Goal: Task Accomplishment & Management: Use online tool/utility

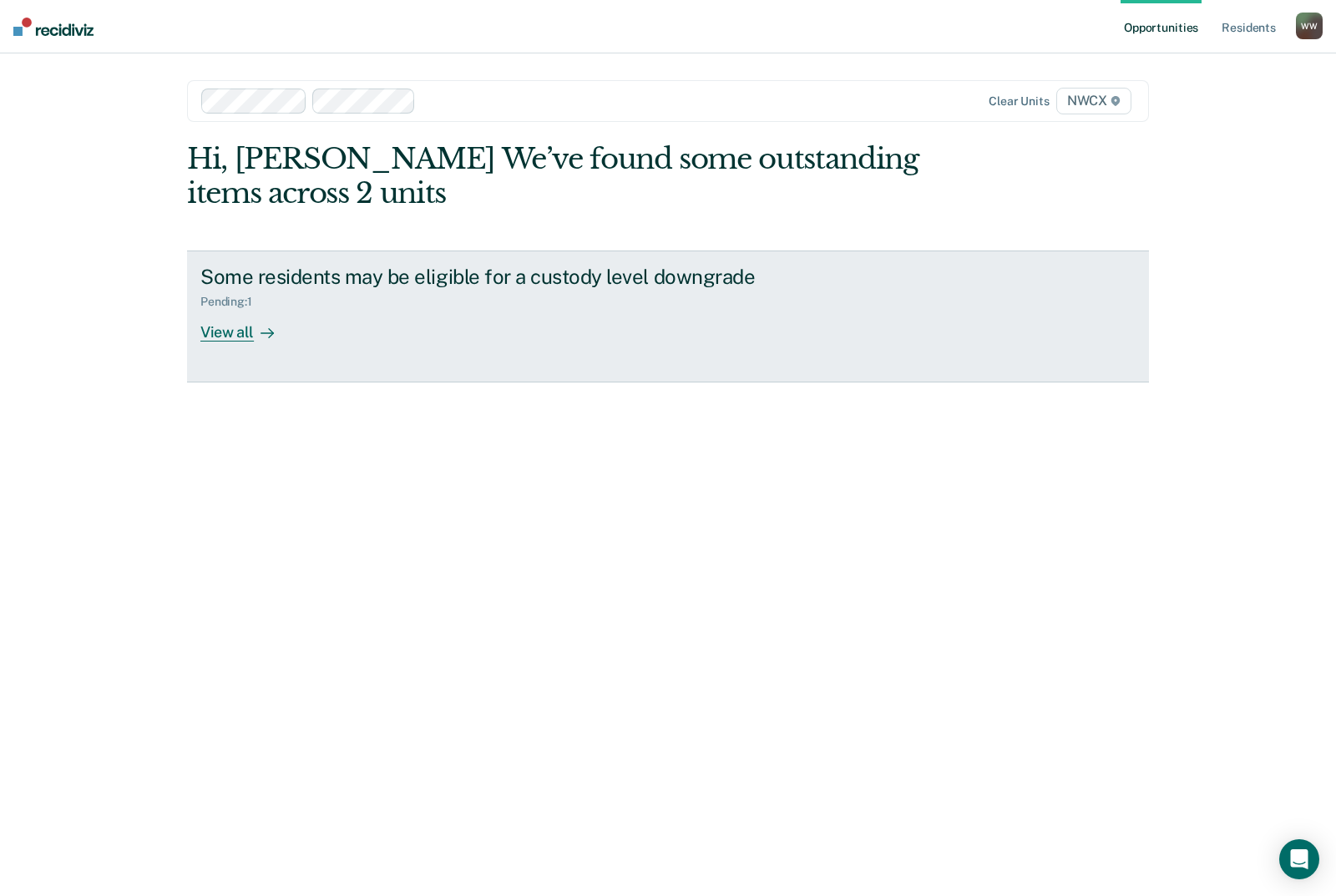
click at [279, 335] on div "View all" at bounding box center [247, 325] width 93 height 32
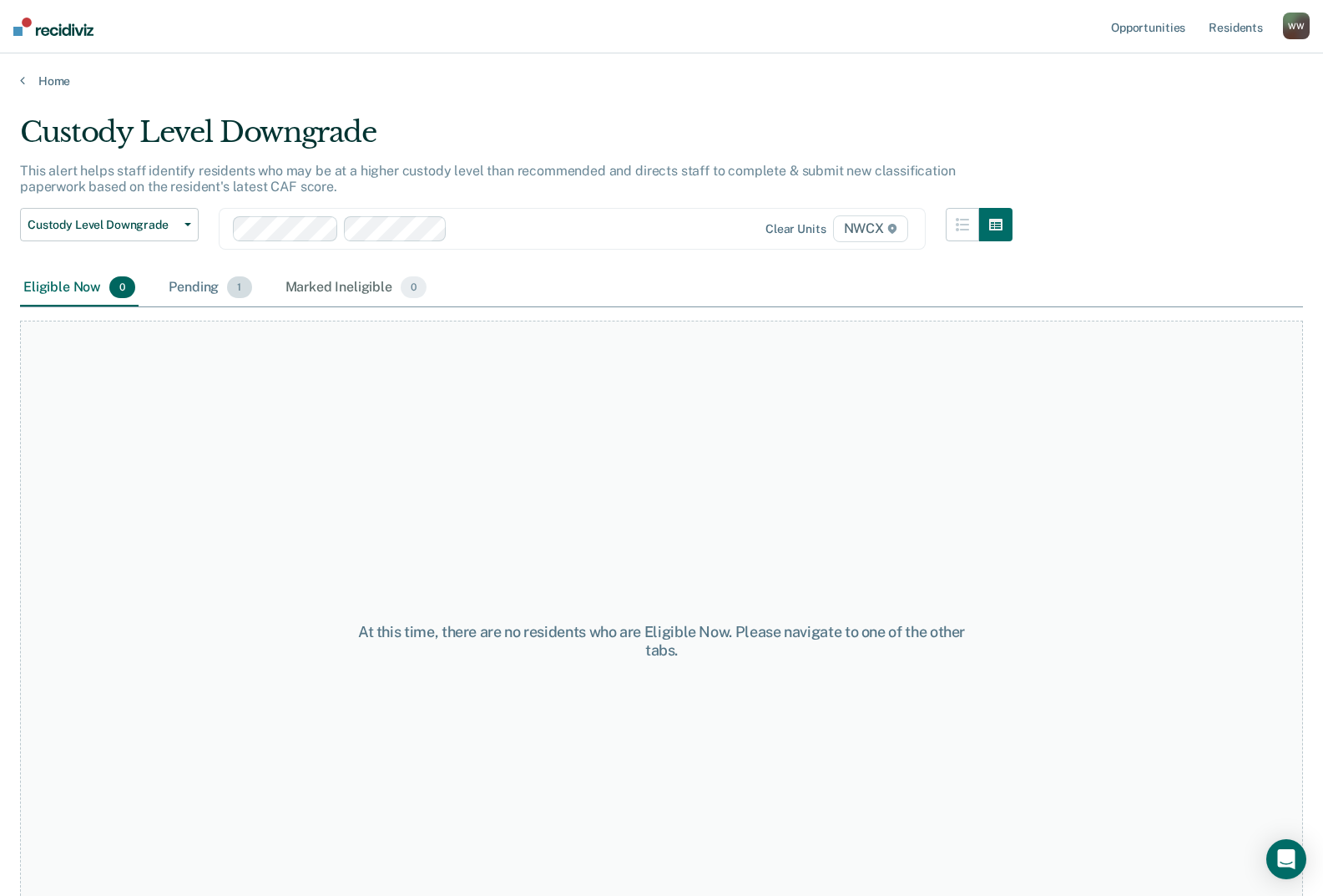
click at [221, 283] on div "Pending 1" at bounding box center [209, 288] width 90 height 37
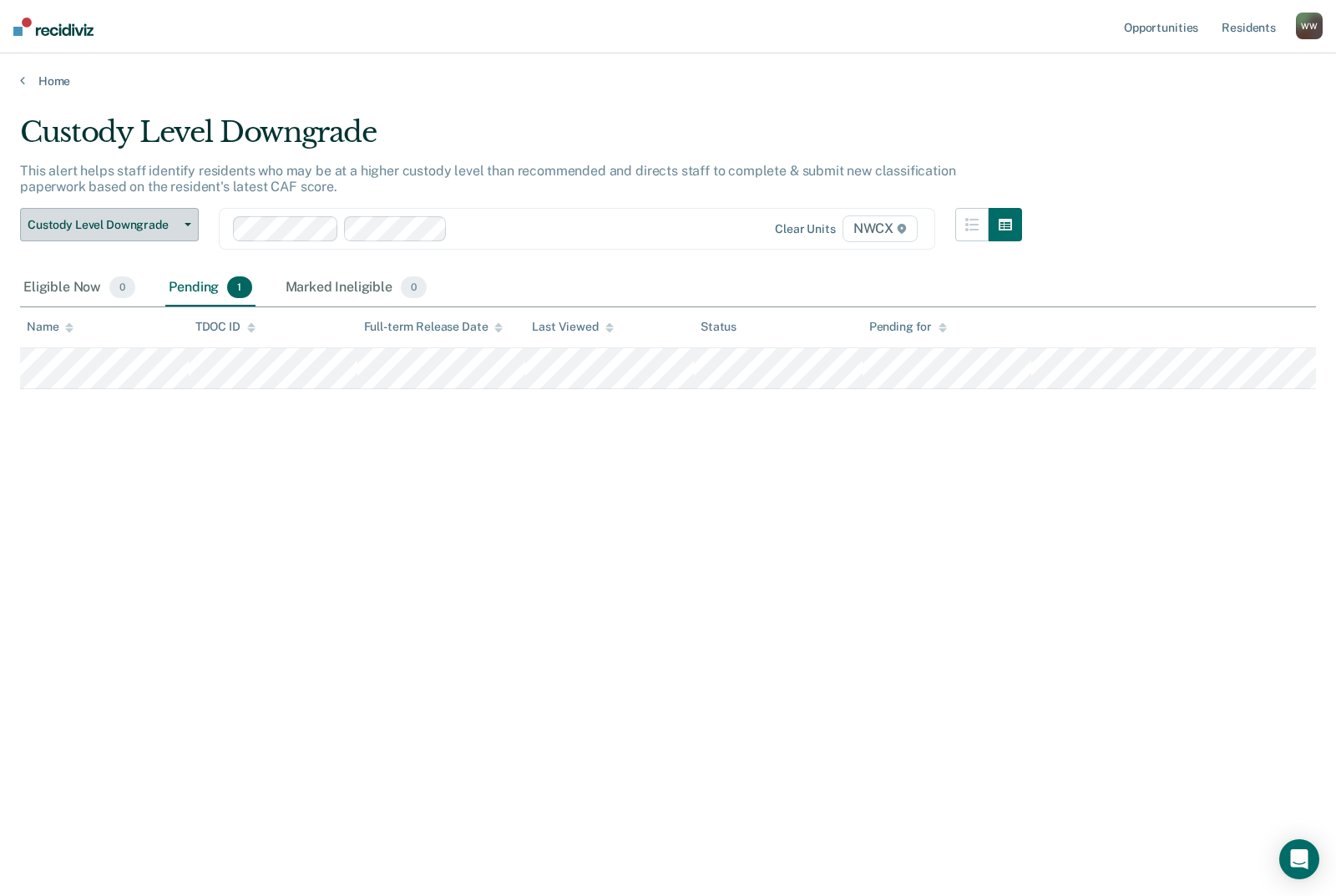
click at [179, 227] on button "Custody Level Downgrade" at bounding box center [108, 224] width 179 height 33
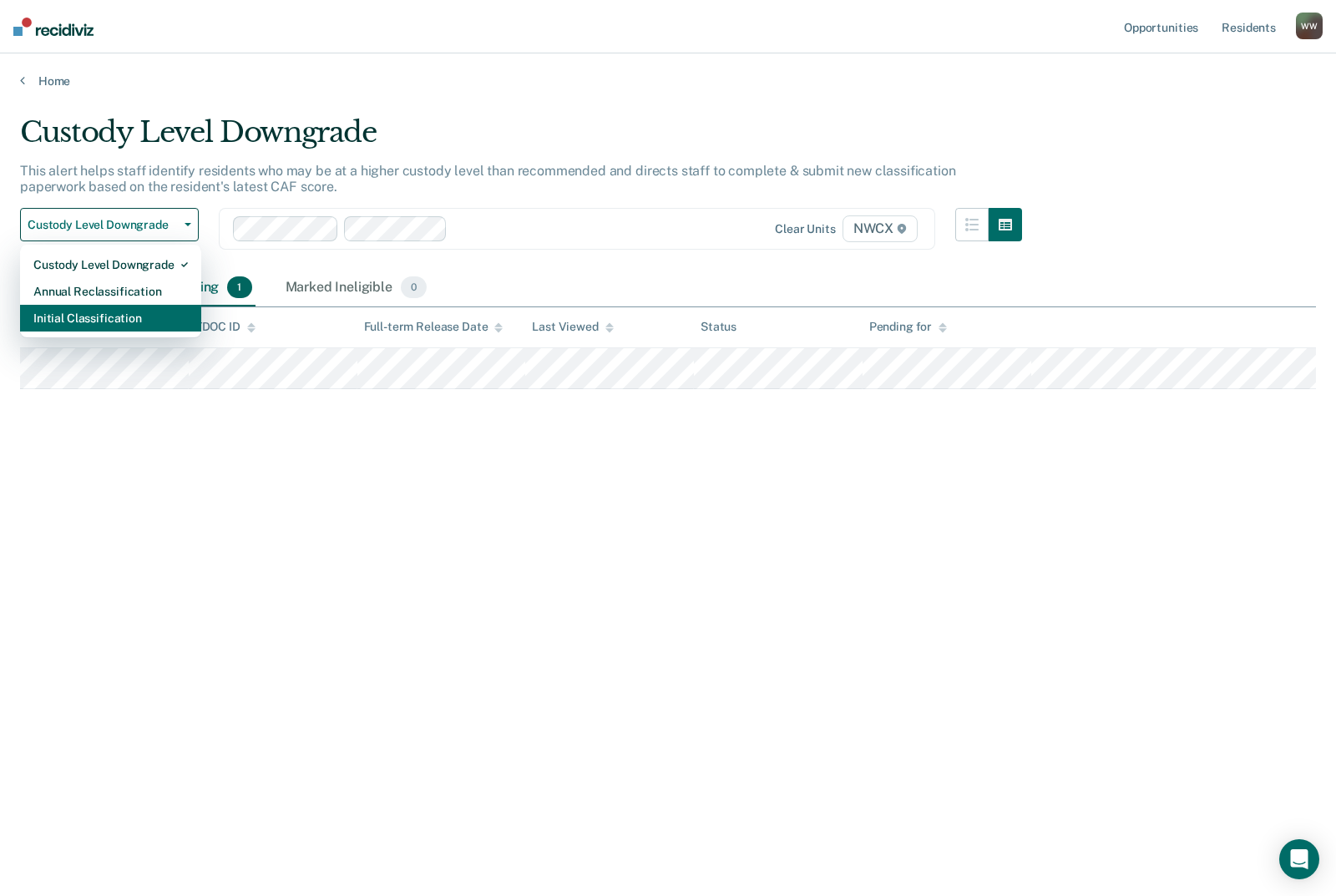
click at [138, 317] on div "Initial Classification" at bounding box center [110, 318] width 155 height 26
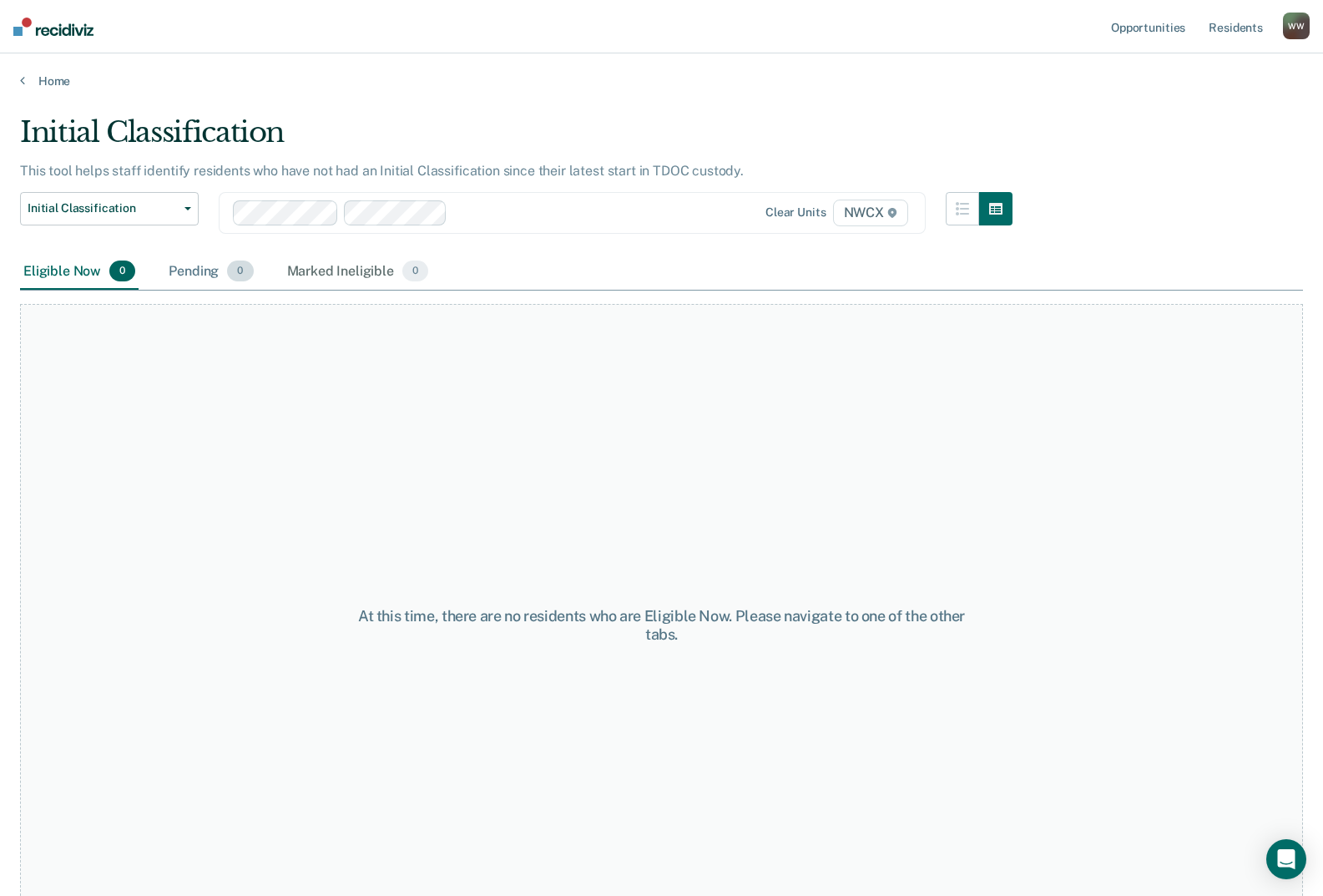
click at [216, 278] on div "Pending 0" at bounding box center [210, 272] width 91 height 37
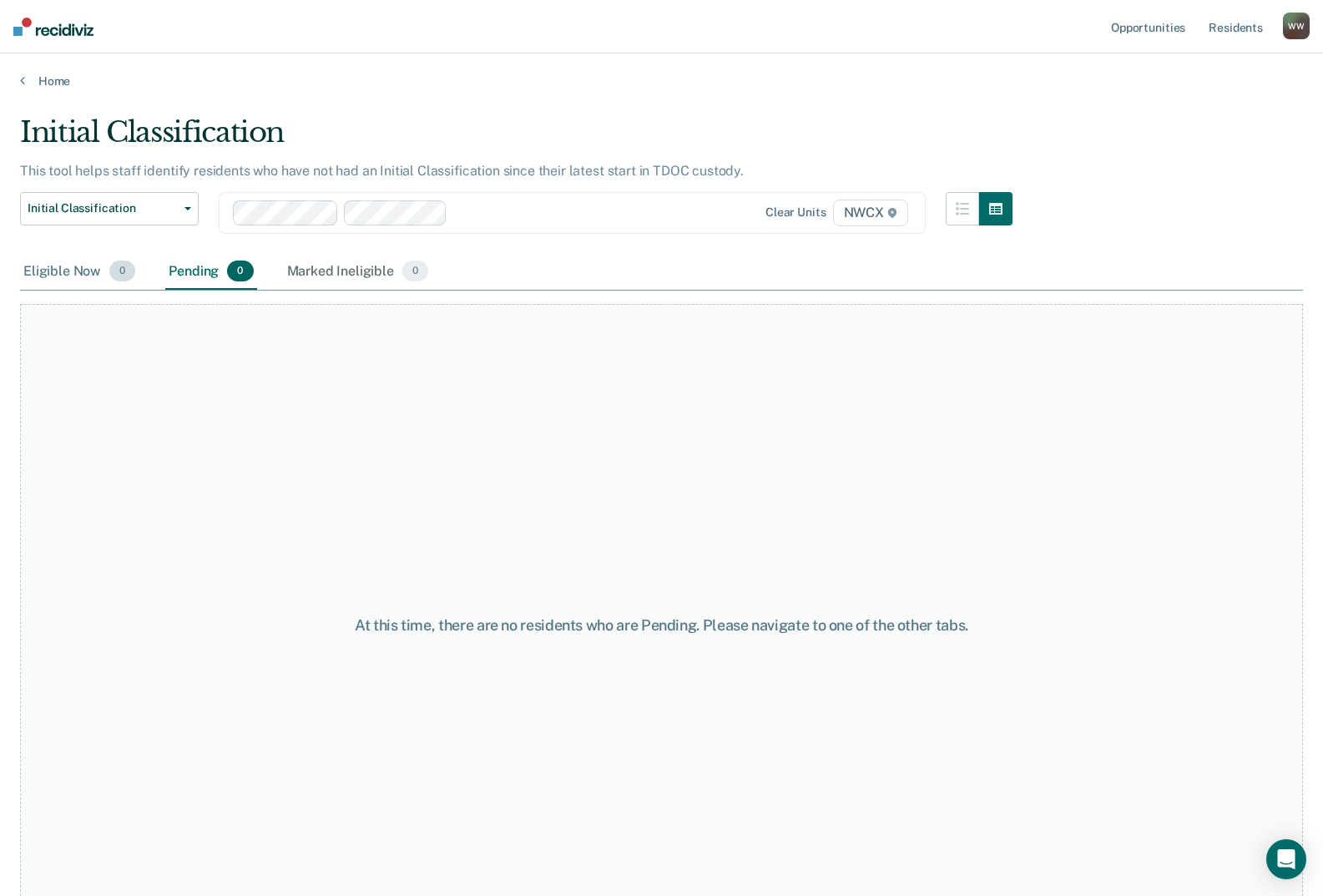
click at [85, 287] on div "Eligible Now 0" at bounding box center [79, 272] width 119 height 37
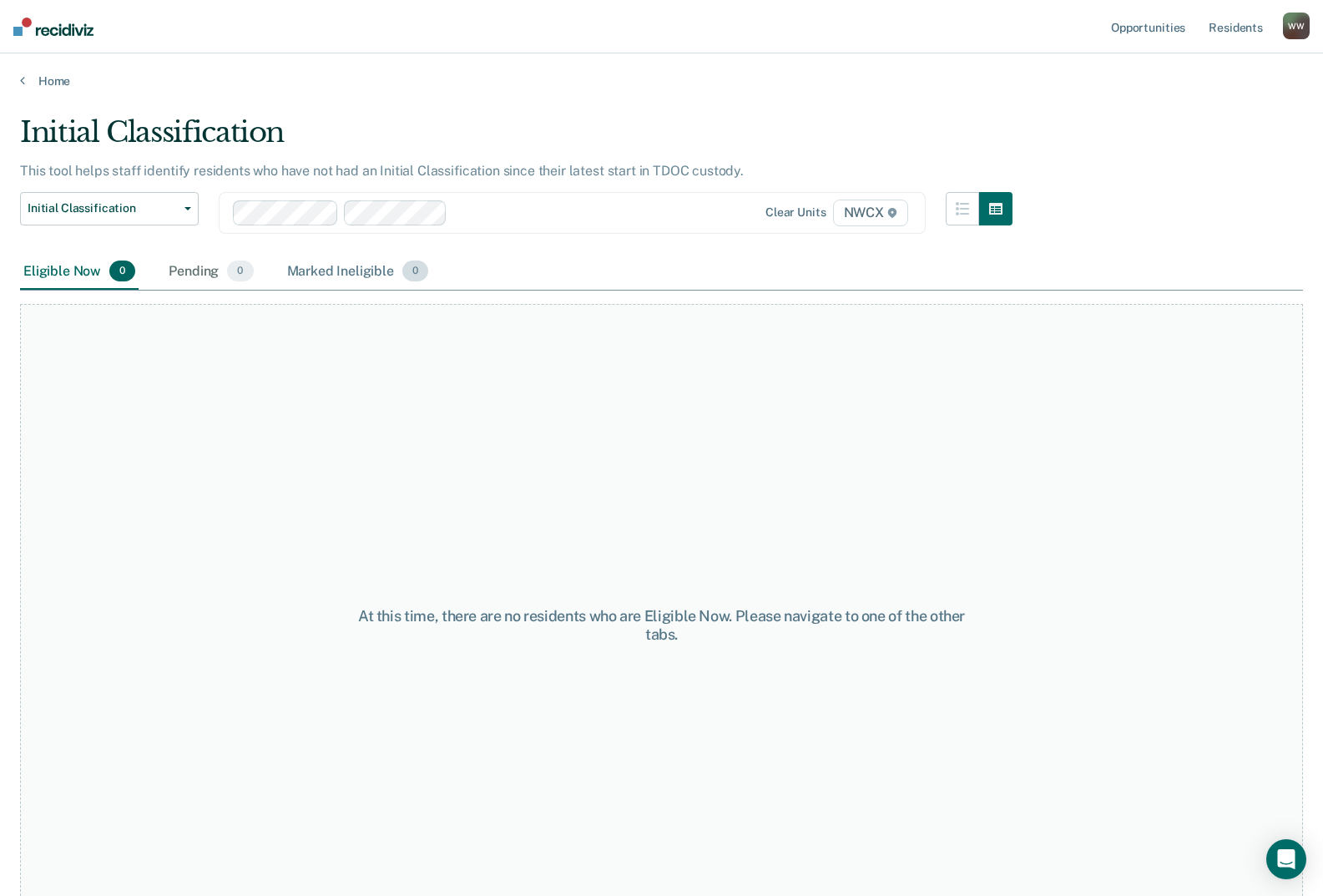
click at [320, 275] on div "Marked Ineligible 0" at bounding box center [358, 272] width 149 height 37
click at [20, 269] on div "Eligible Now 0" at bounding box center [79, 272] width 119 height 37
